Goal: Task Accomplishment & Management: Complete application form

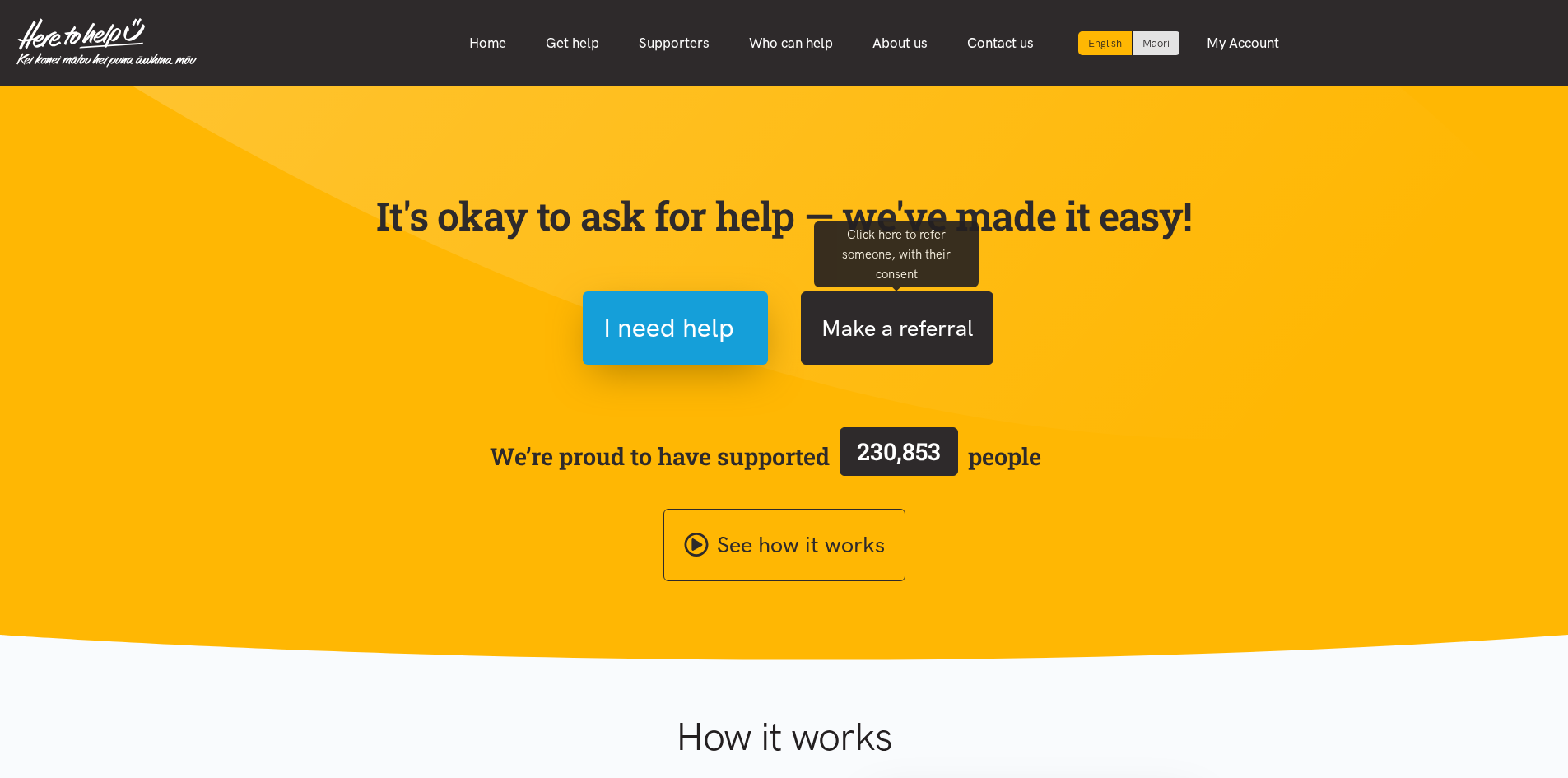
click at [853, 339] on button "Make a referral" at bounding box center [897, 328] width 193 height 73
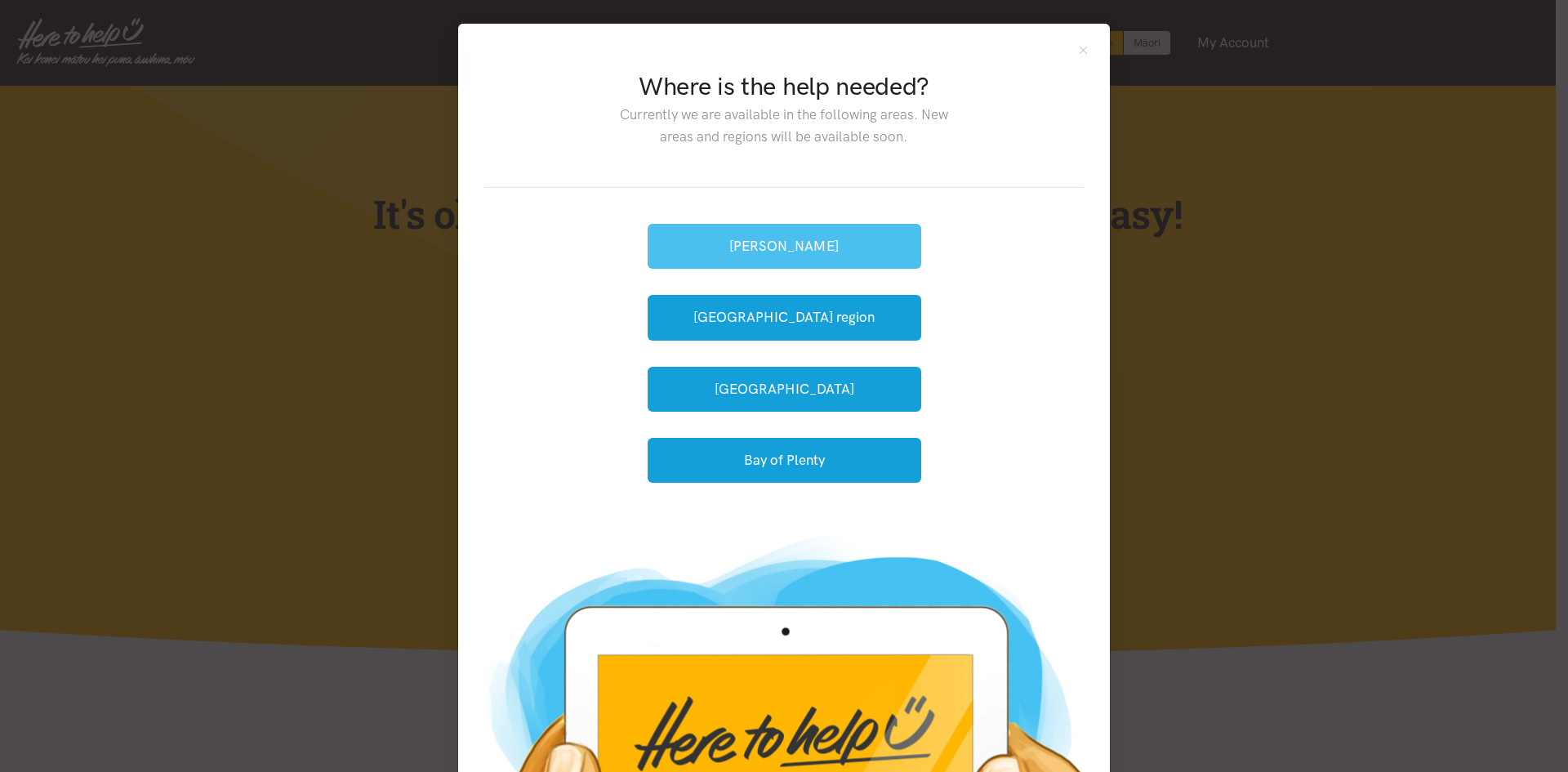
click at [834, 254] on button "[PERSON_NAME]" at bounding box center [784, 246] width 273 height 45
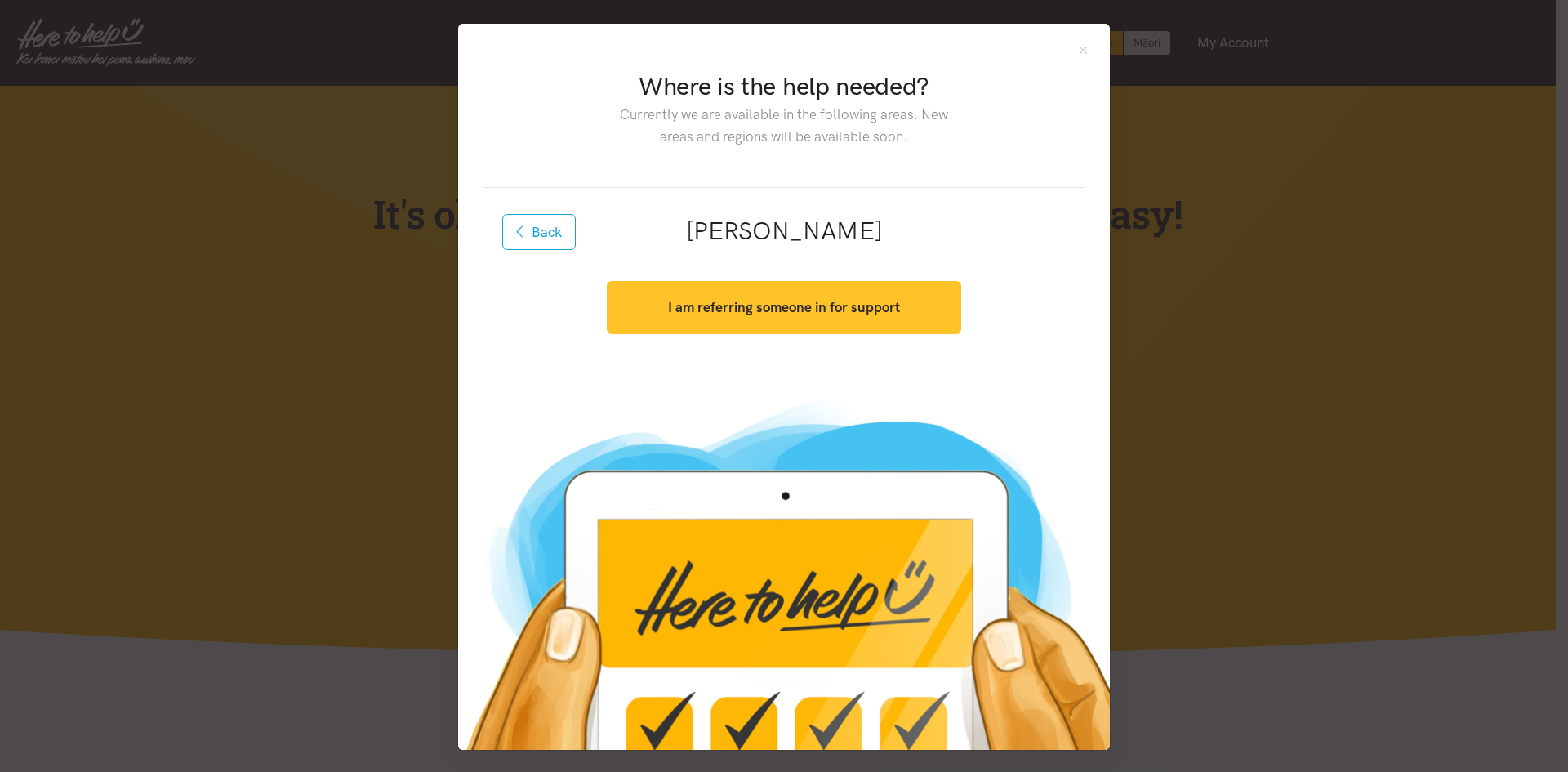
click at [815, 300] on strong "I am referring someone in for support" at bounding box center [784, 306] width 232 height 16
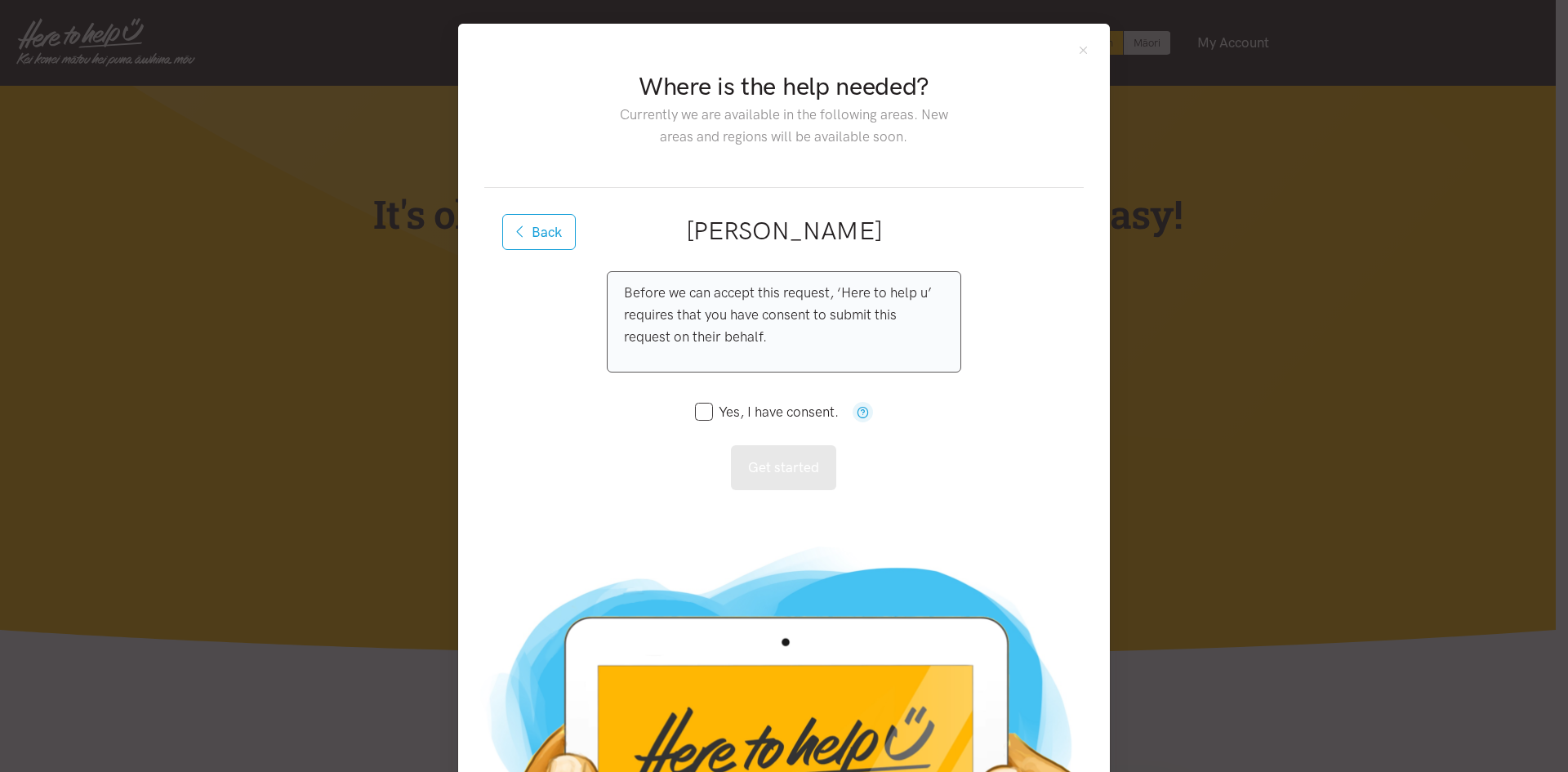
click at [705, 418] on input "Yes, I have consent." at bounding box center [767, 412] width 143 height 14
checkbox input "true"
click at [756, 445] on button "Get started" at bounding box center [784, 468] width 106 height 45
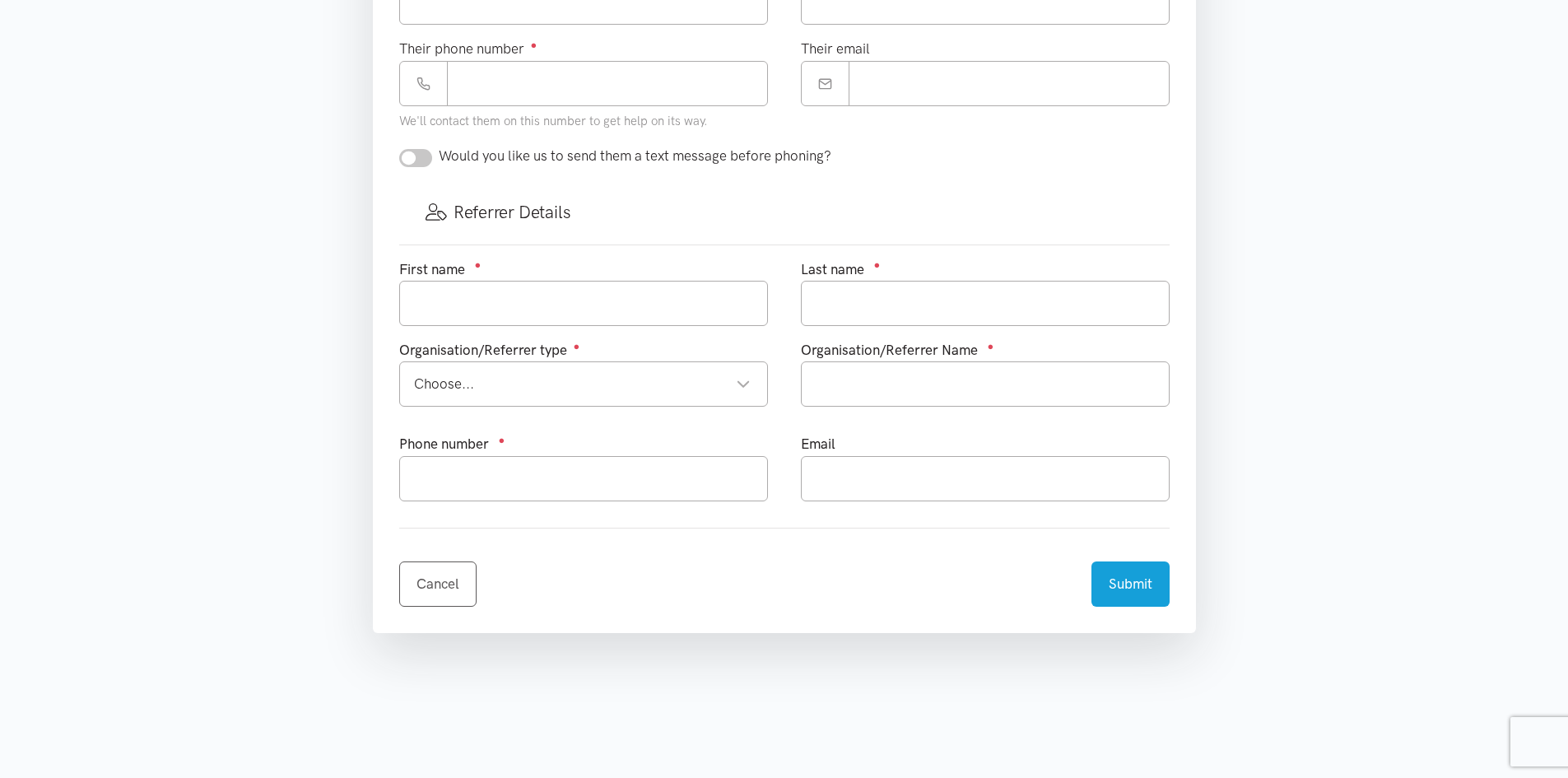
scroll to position [905, 0]
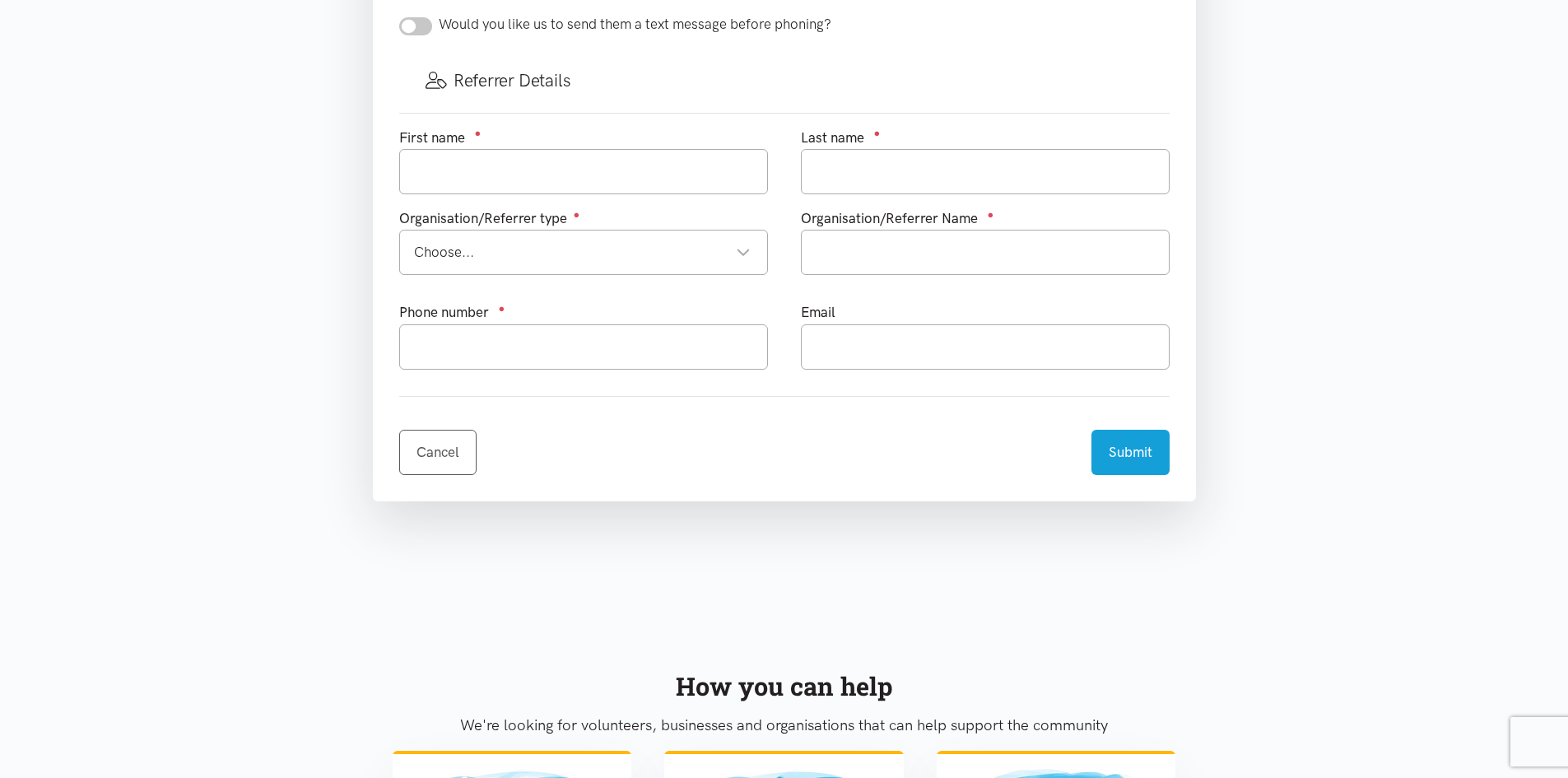
click at [716, 250] on div "Choose..." at bounding box center [583, 252] width 336 height 22
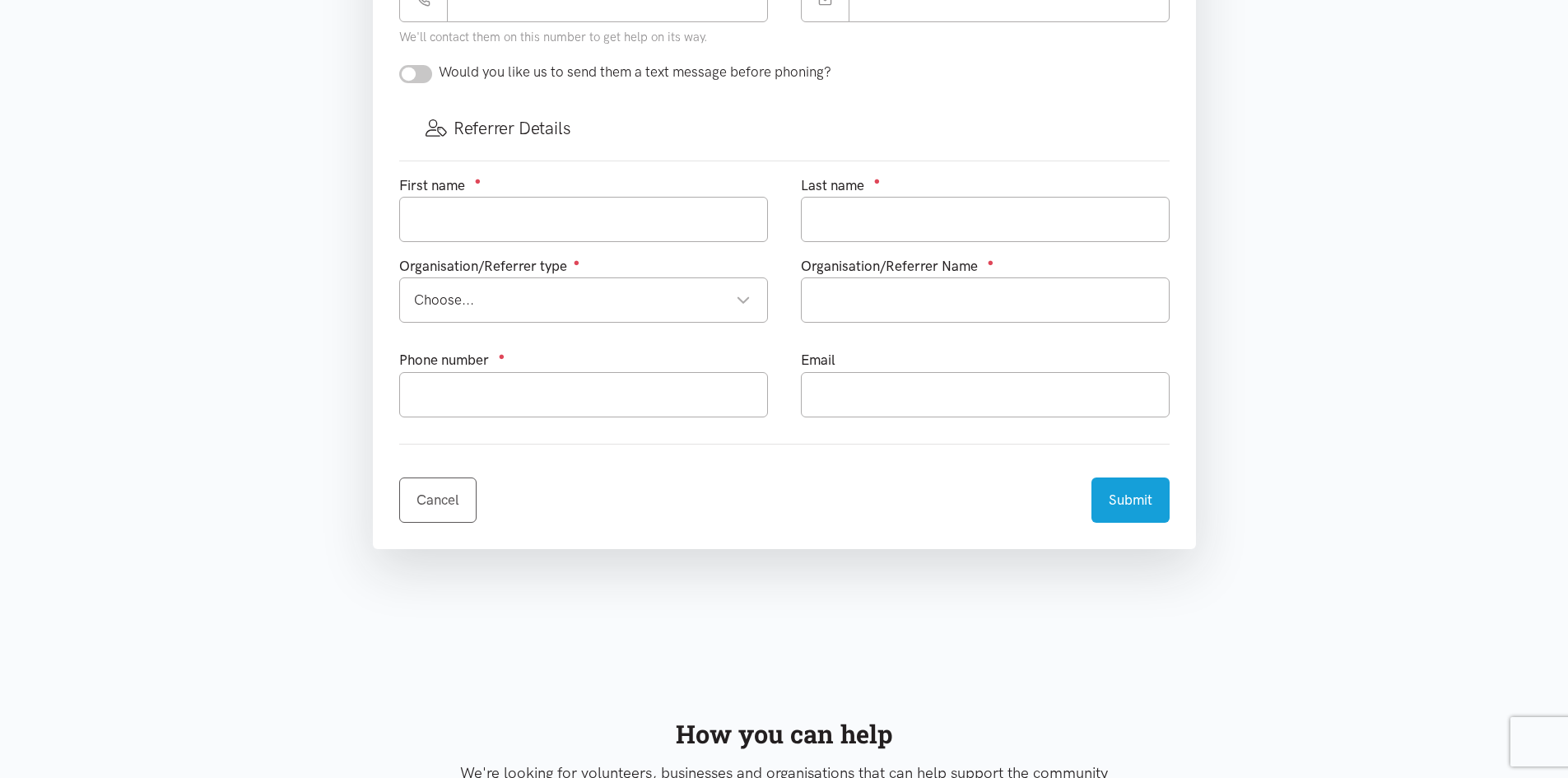
scroll to position [411, 0]
